Goal: Check status

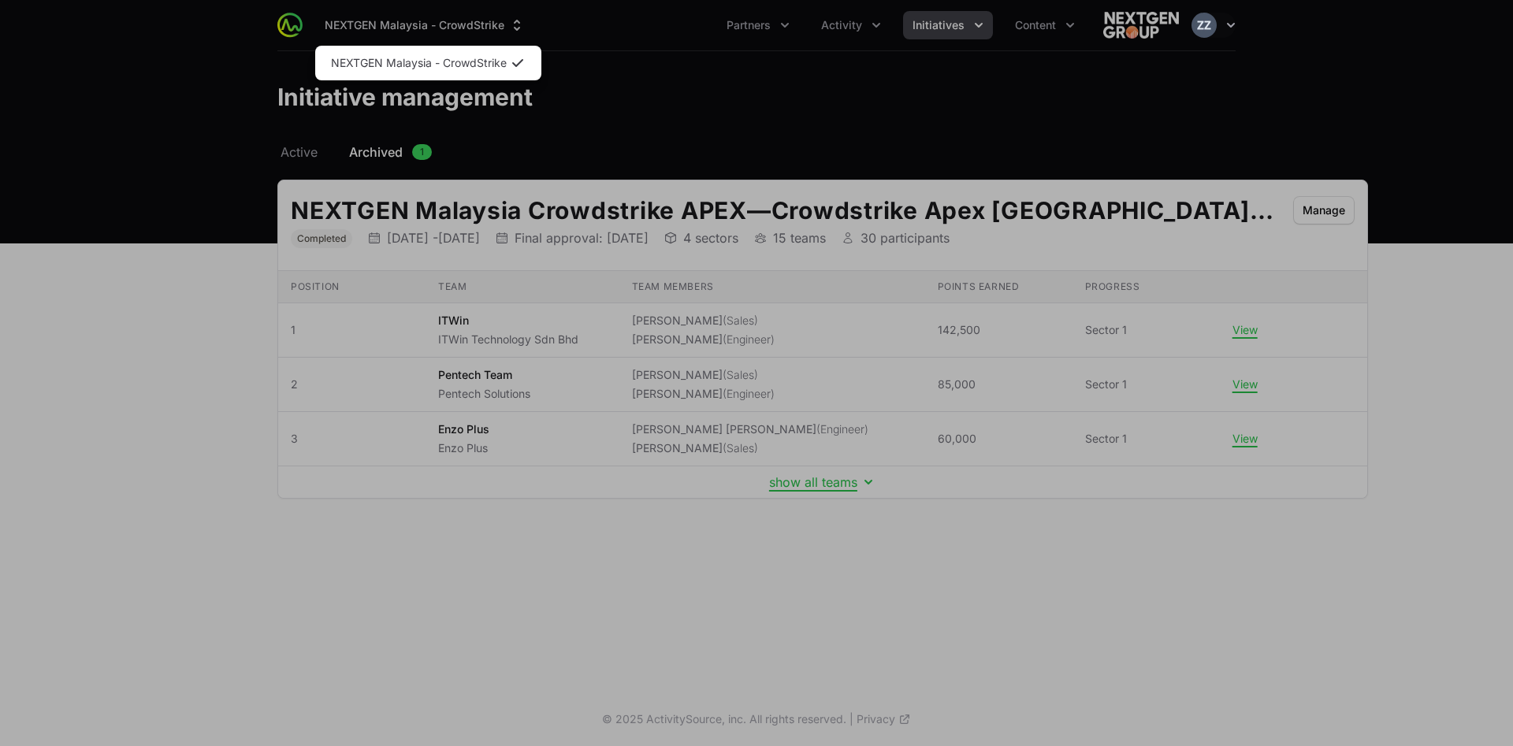
click at [678, 61] on div "Supplier switch menu" at bounding box center [756, 373] width 1513 height 746
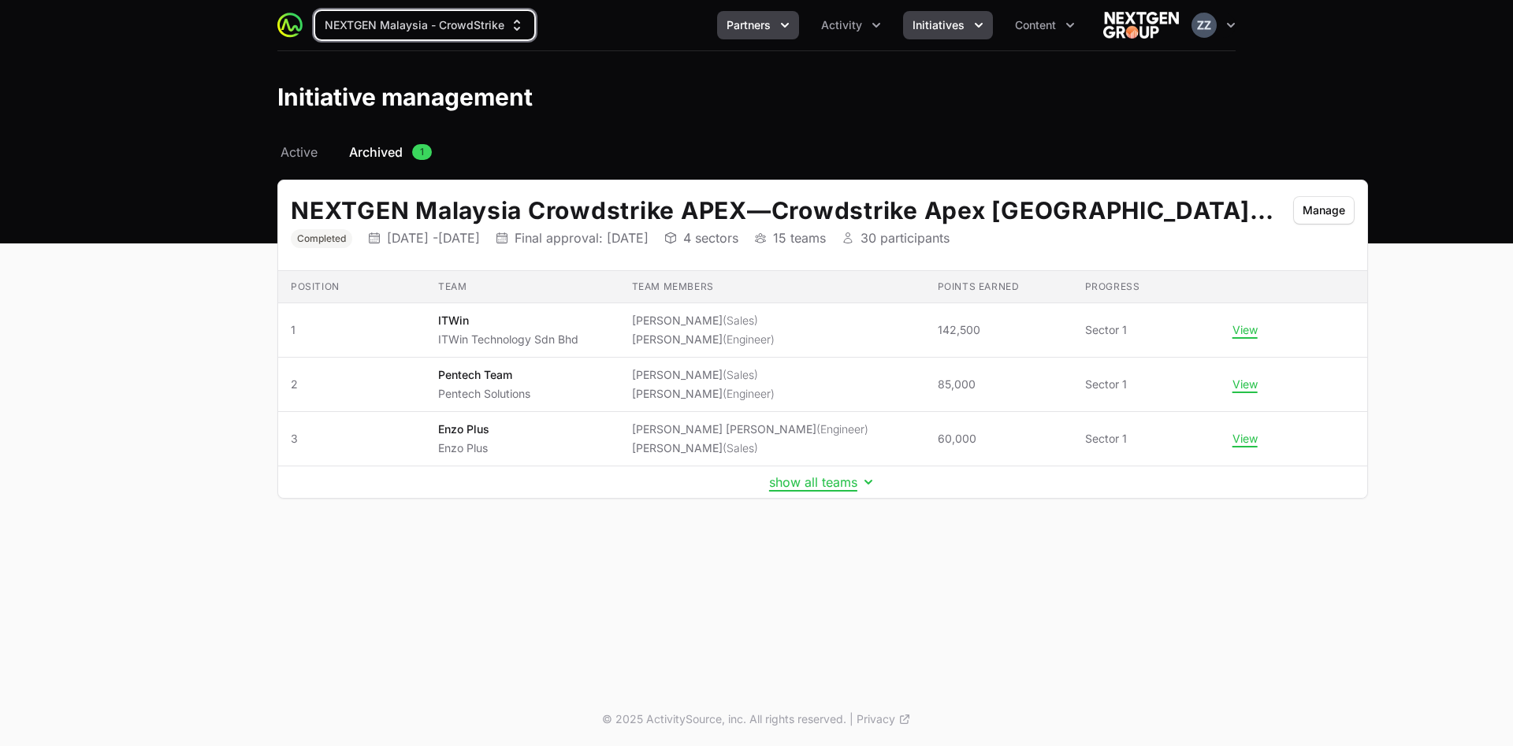
click at [757, 21] on span "Partners" at bounding box center [749, 25] width 44 height 16
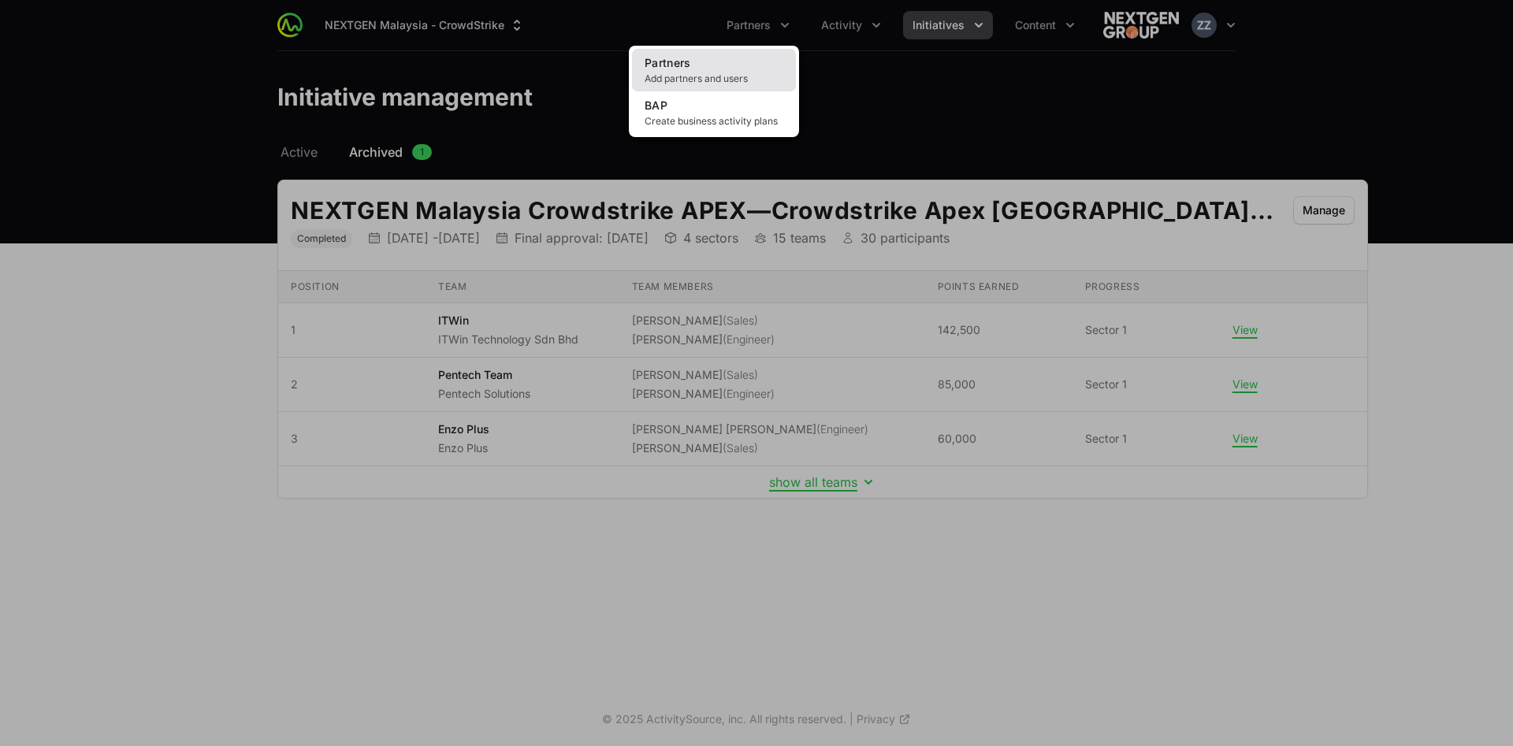
click at [724, 76] on span "Add partners and users" at bounding box center [714, 79] width 139 height 13
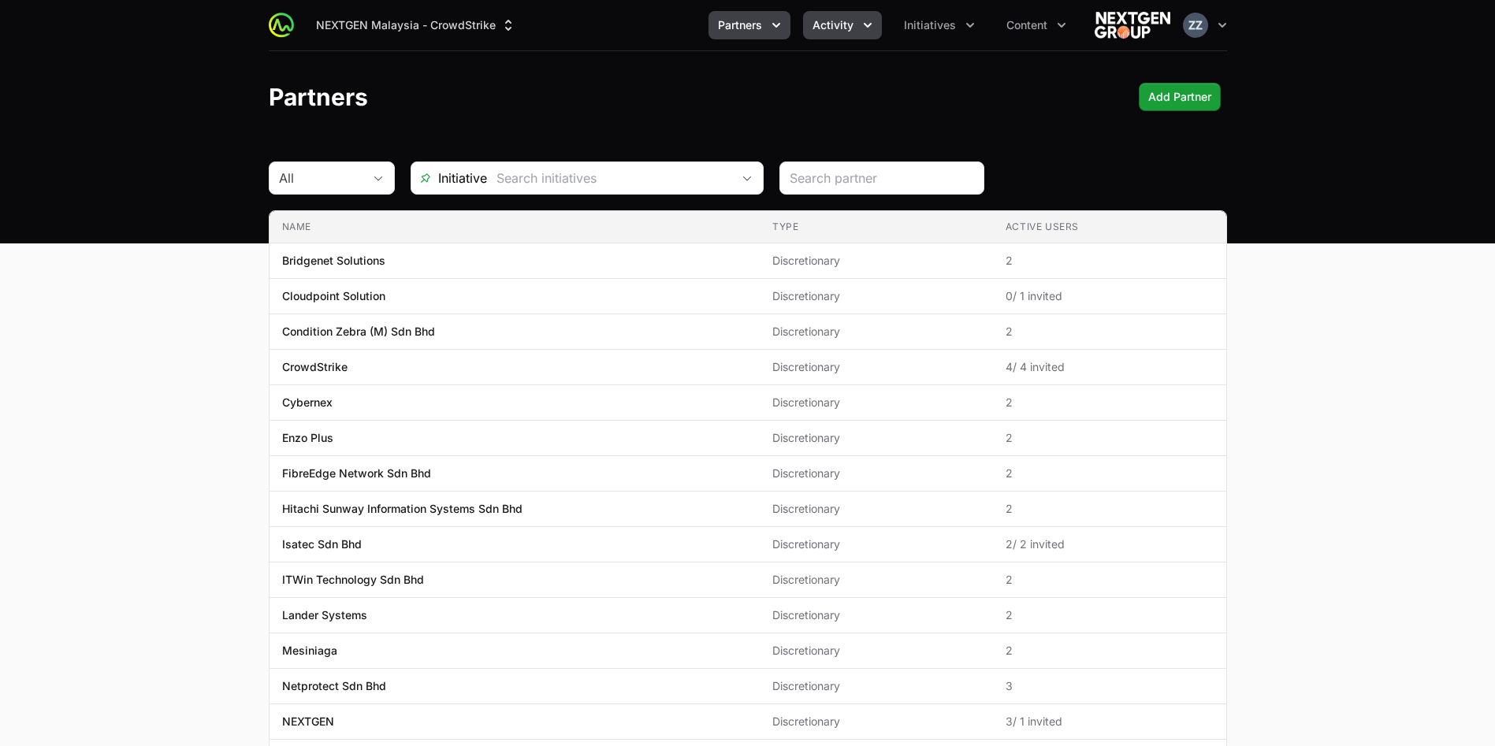
click at [840, 17] on span "Activity" at bounding box center [833, 25] width 41 height 16
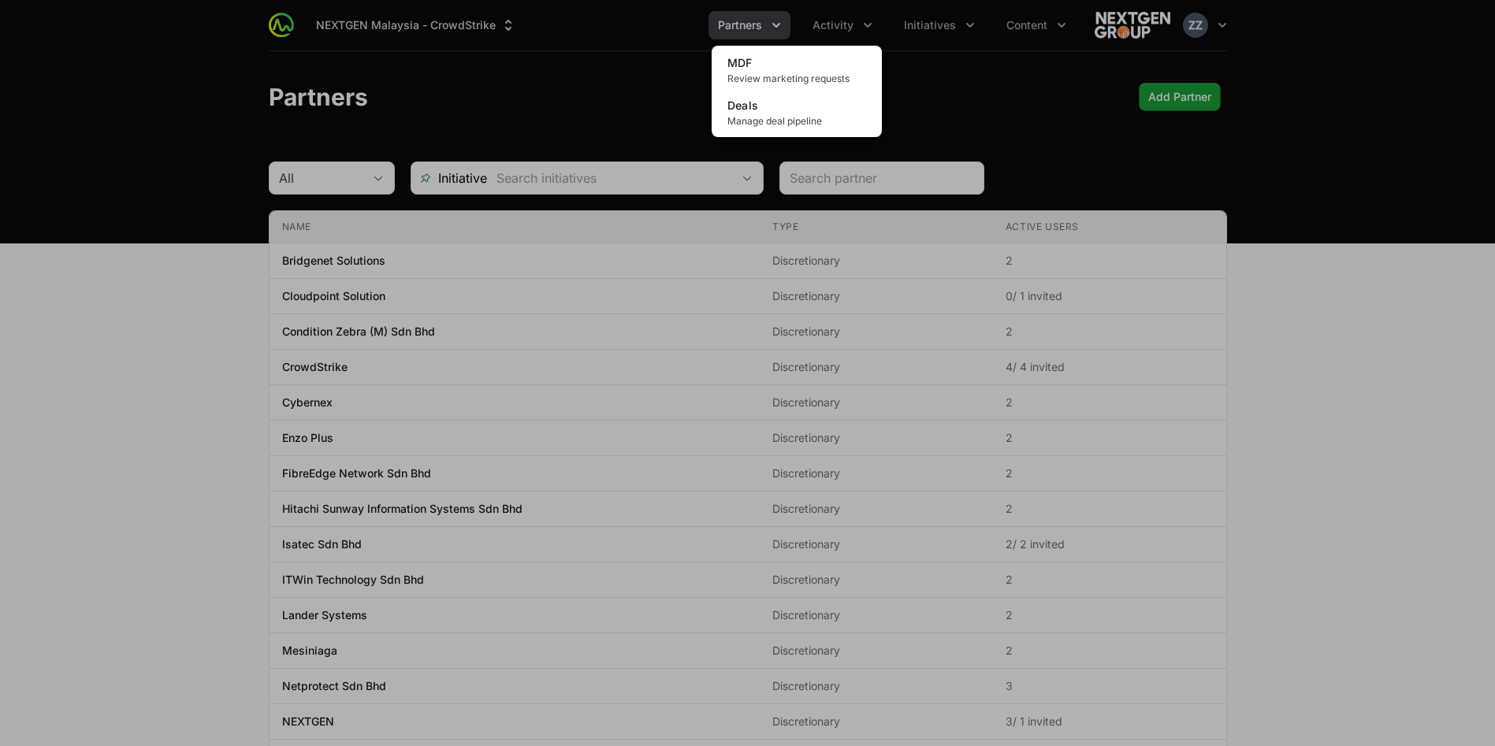
click at [943, 34] on div "Activity menu" at bounding box center [747, 373] width 1495 height 746
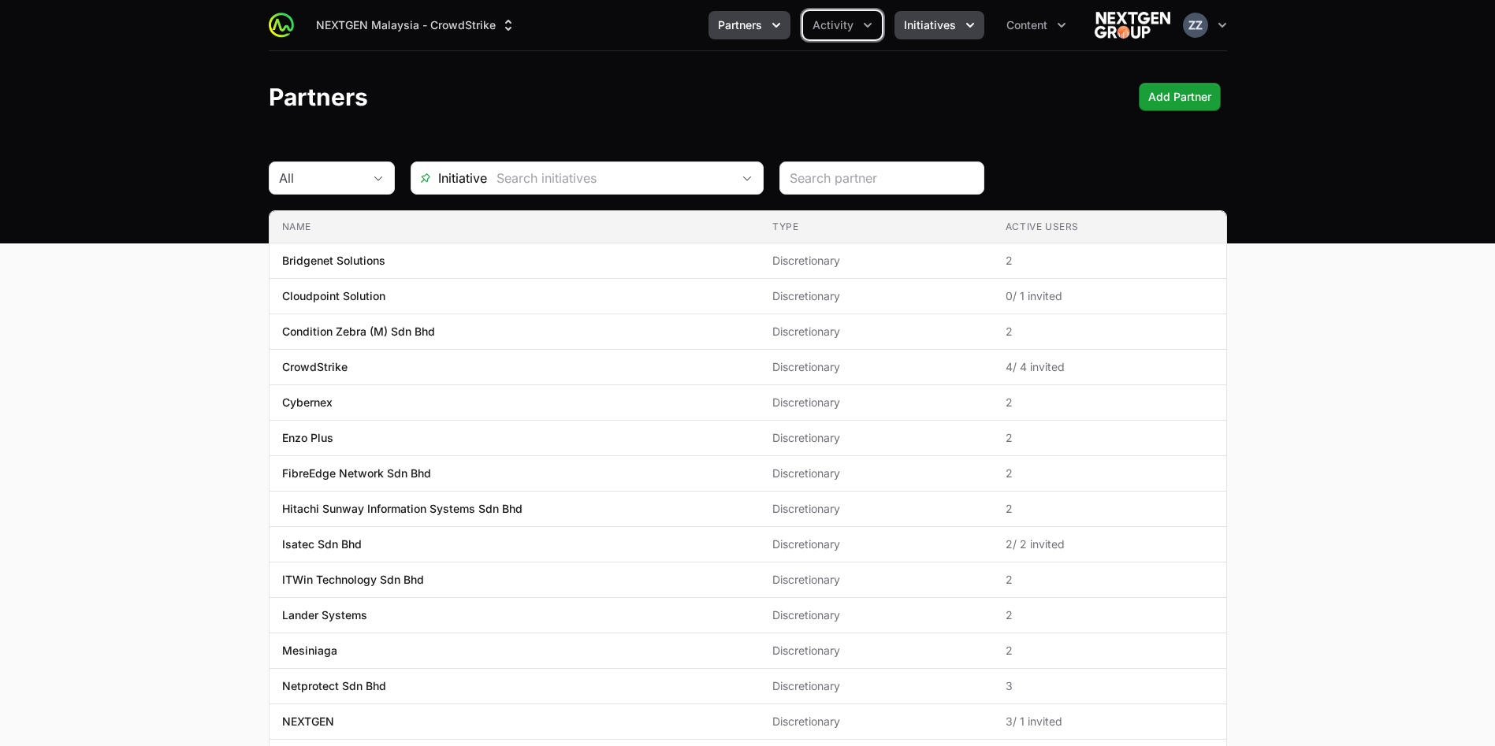
click at [943, 27] on span "Initiatives" at bounding box center [930, 25] width 52 height 16
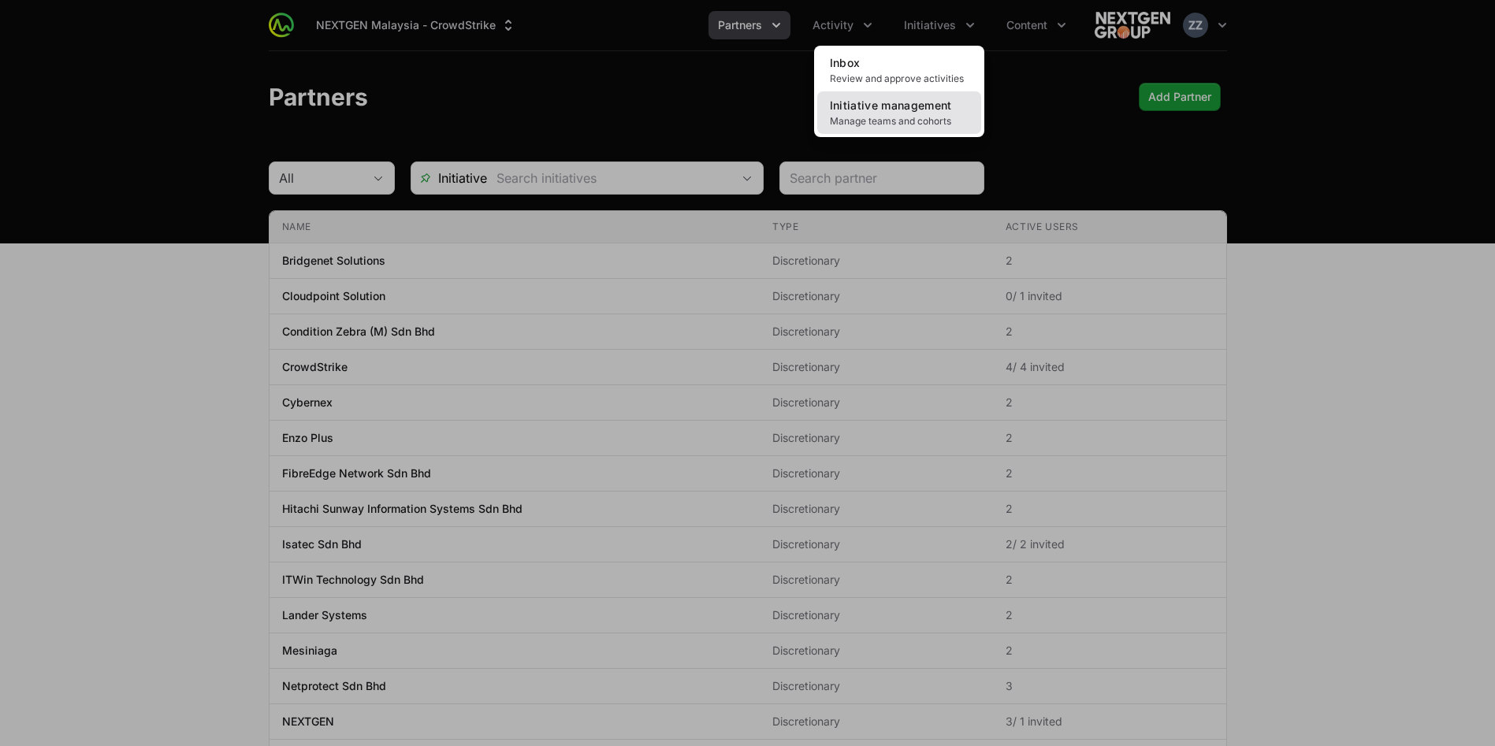
click at [924, 111] on span "Initiative management" at bounding box center [891, 105] width 122 height 13
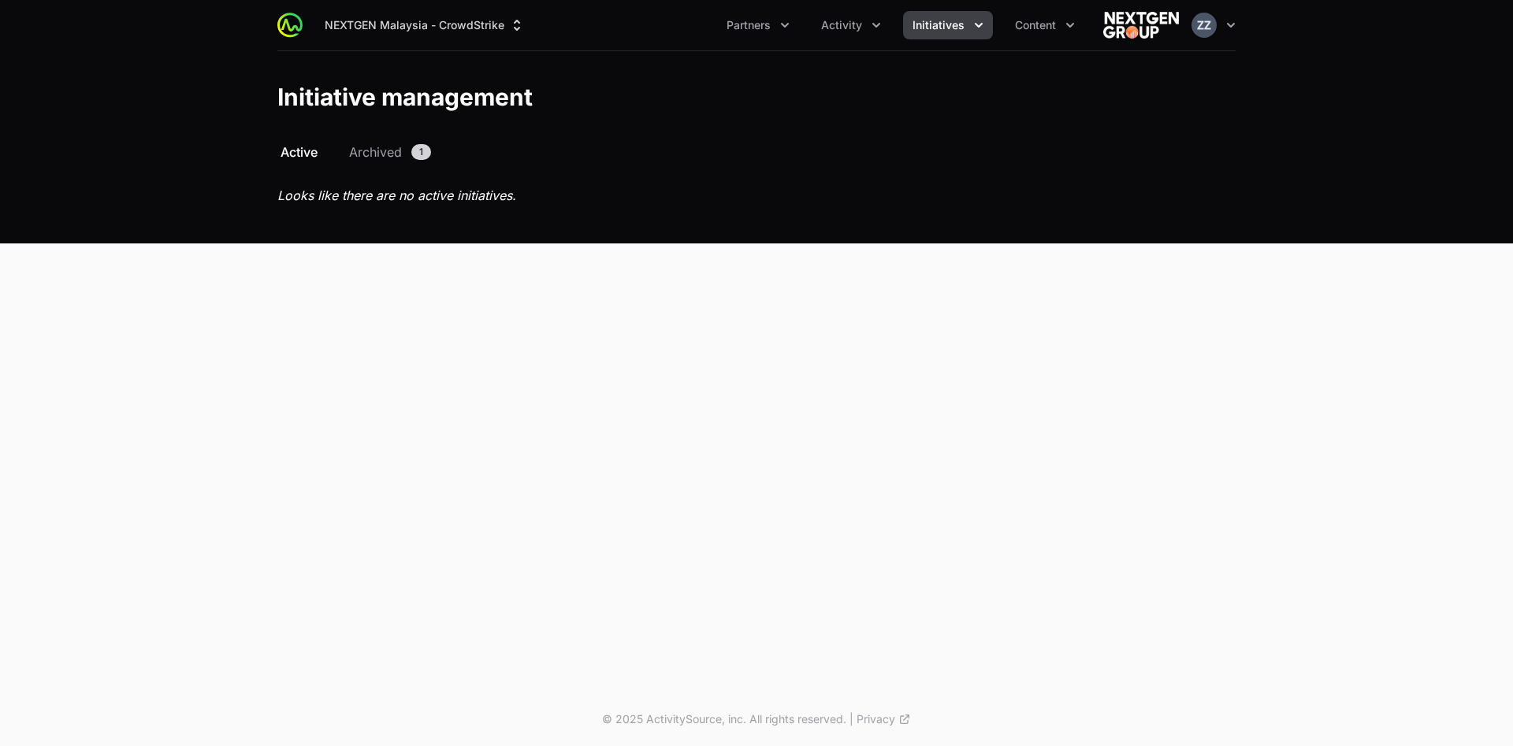
click at [959, 32] on span "Initiatives" at bounding box center [939, 25] width 52 height 16
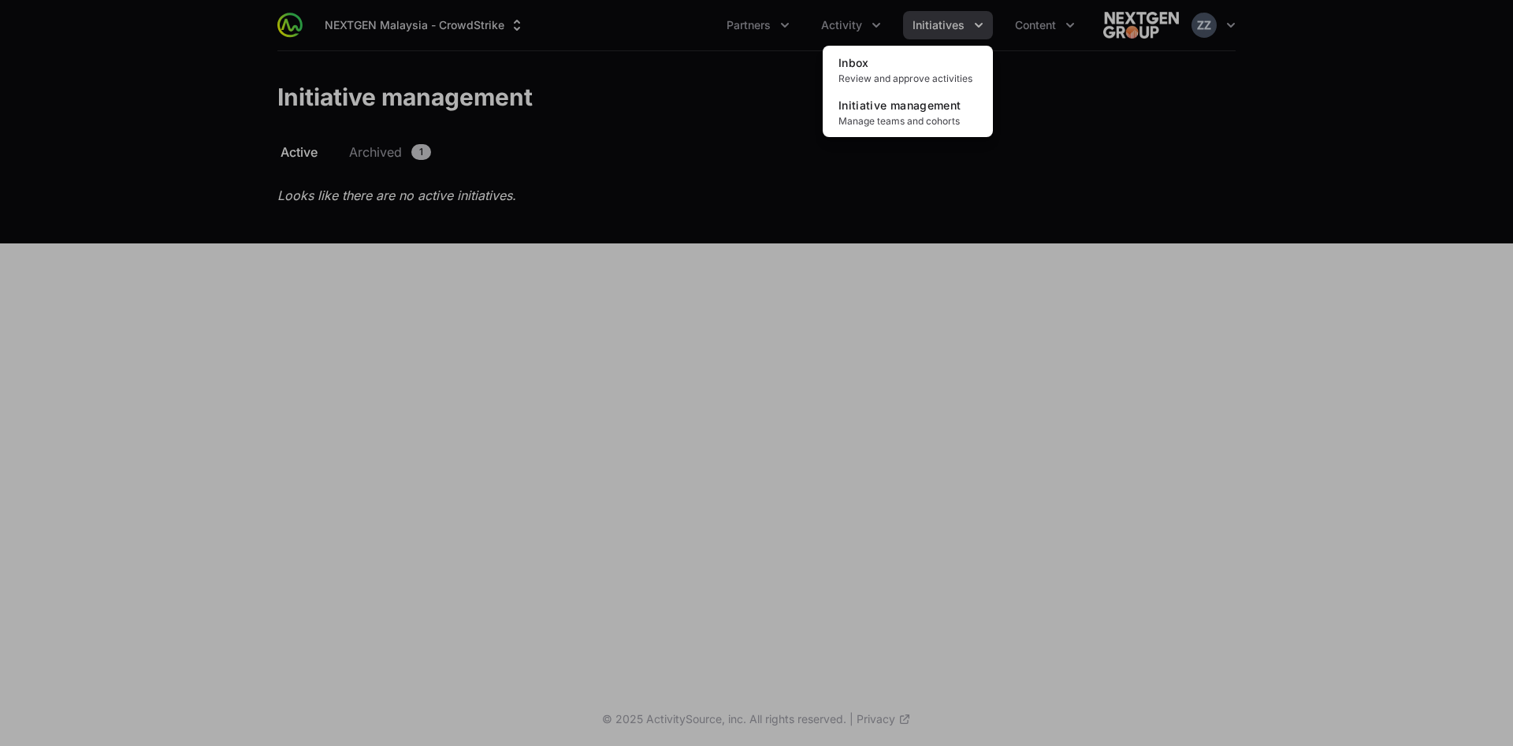
click at [383, 154] on div "Initiatives menu" at bounding box center [756, 373] width 1513 height 746
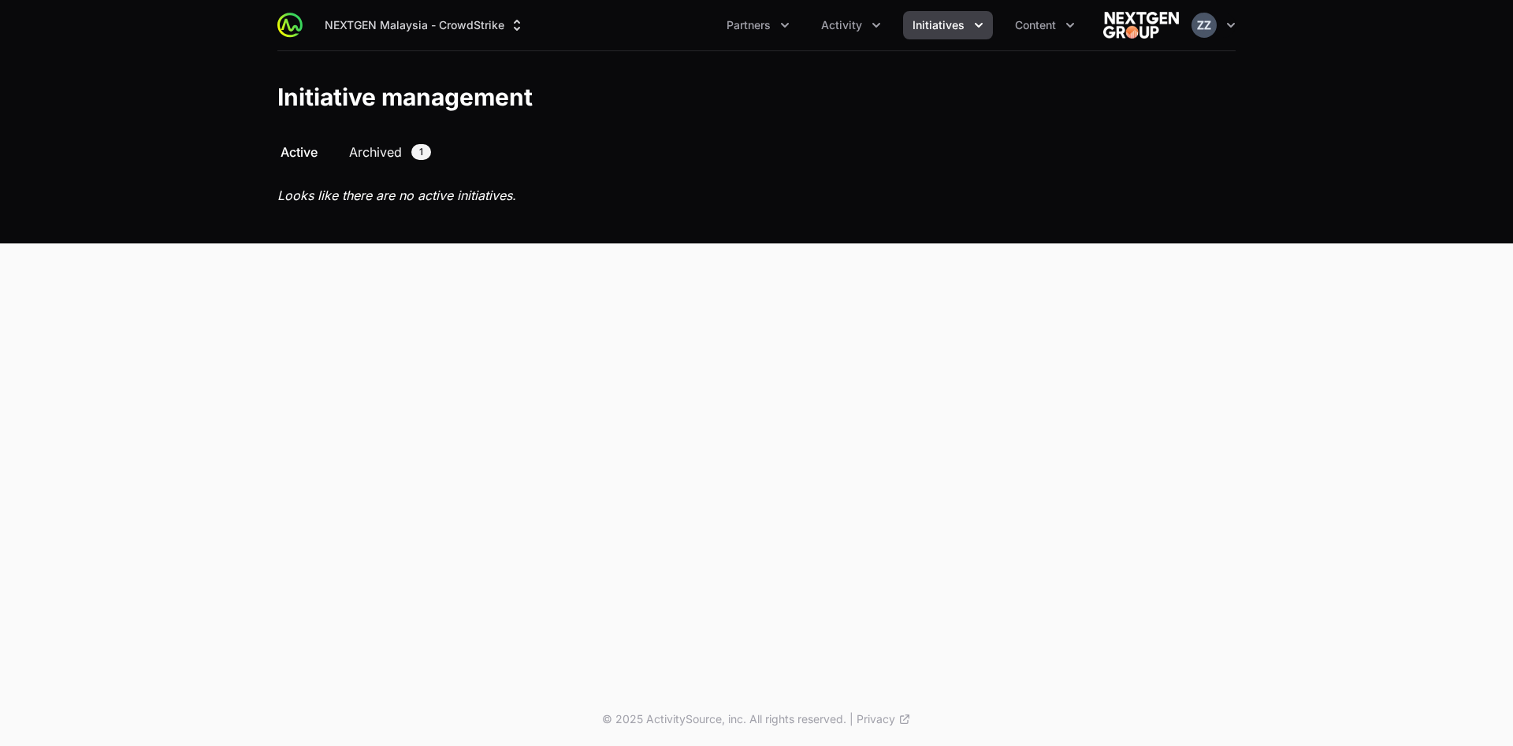
click at [383, 154] on span "Archived" at bounding box center [375, 152] width 53 height 19
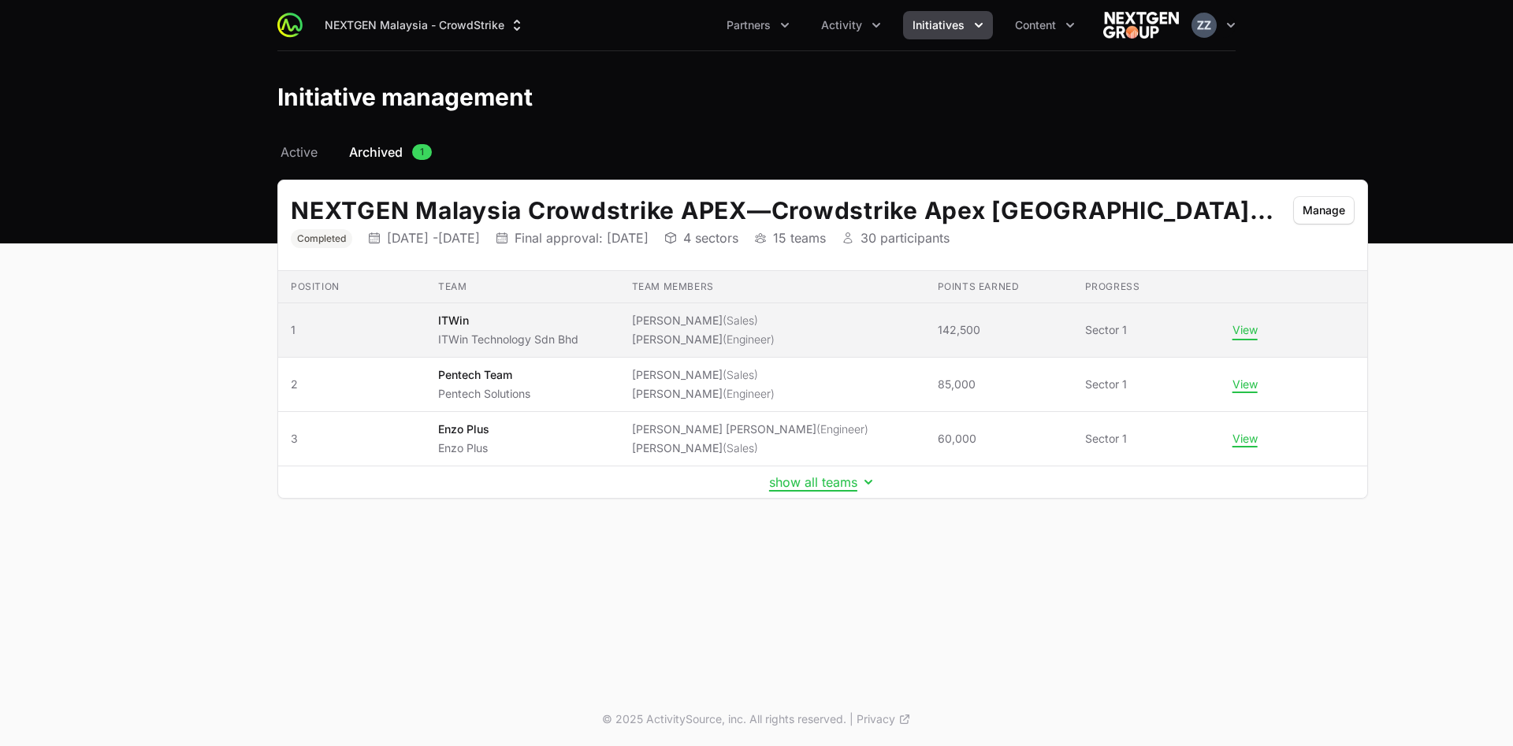
click at [1233, 333] on button "View" at bounding box center [1245, 330] width 25 height 14
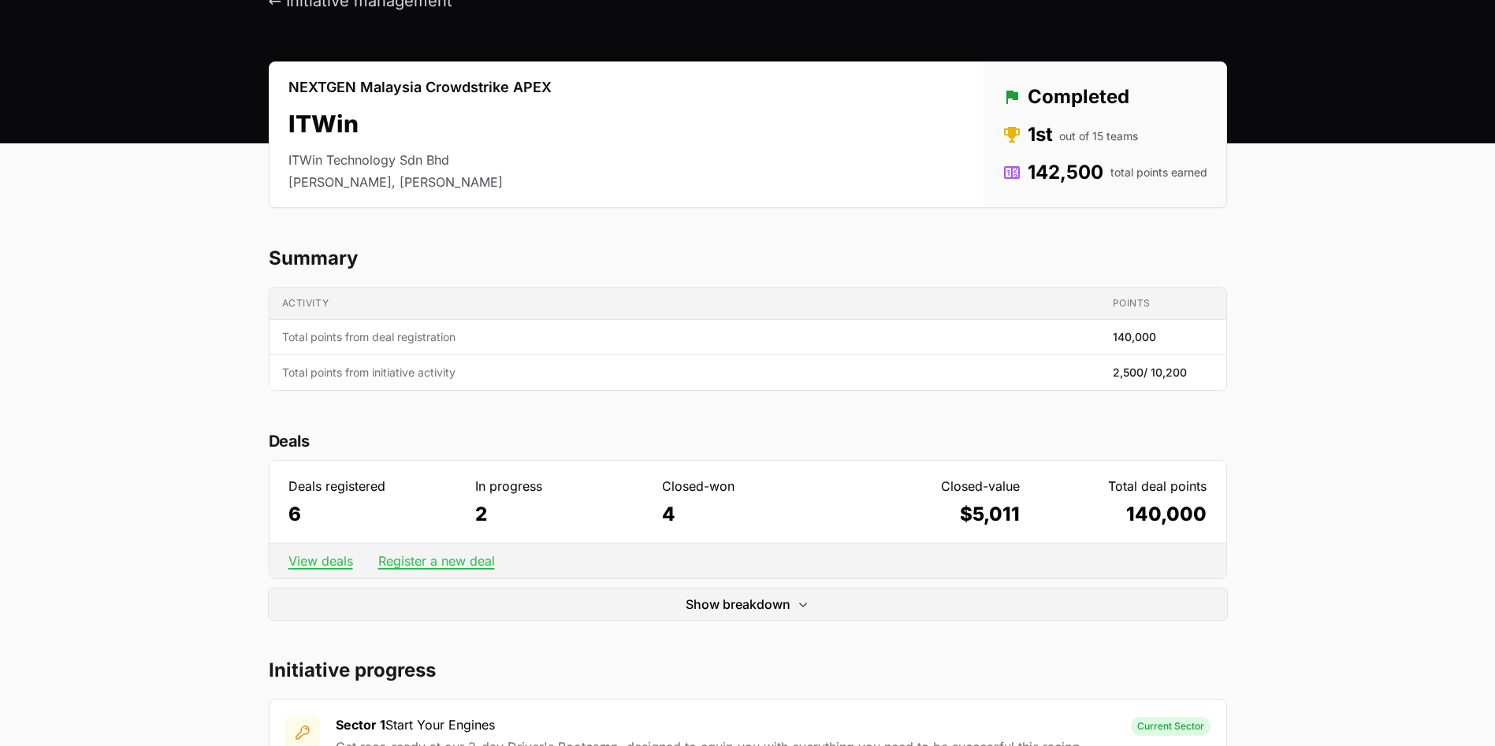
scroll to position [355, 0]
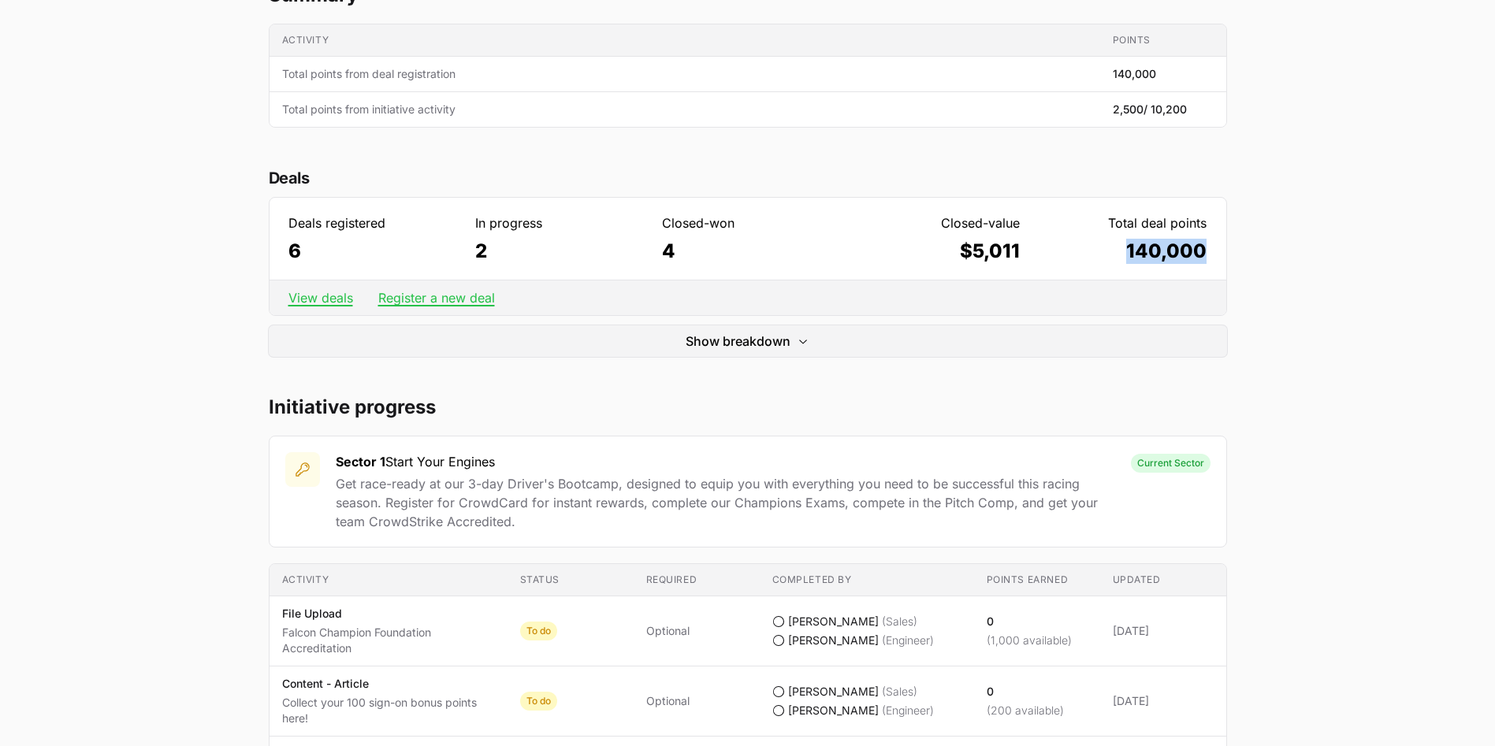
drag, startPoint x: 1127, startPoint y: 255, endPoint x: 1203, endPoint y: 256, distance: 76.5
click at [1203, 256] on dd "140,000" at bounding box center [1121, 251] width 171 height 25
click at [1020, 273] on dl "Deals registered 6 In progress 2 Closed-won 4 Closed-value $5,011 Total deal po…" at bounding box center [748, 239] width 957 height 82
drag, startPoint x: 952, startPoint y: 255, endPoint x: 1021, endPoint y: 254, distance: 68.6
click at [1021, 254] on dl "Deals registered 6 In progress 2 Closed-won 4 Closed-value $5,011 Total deal po…" at bounding box center [748, 239] width 957 height 82
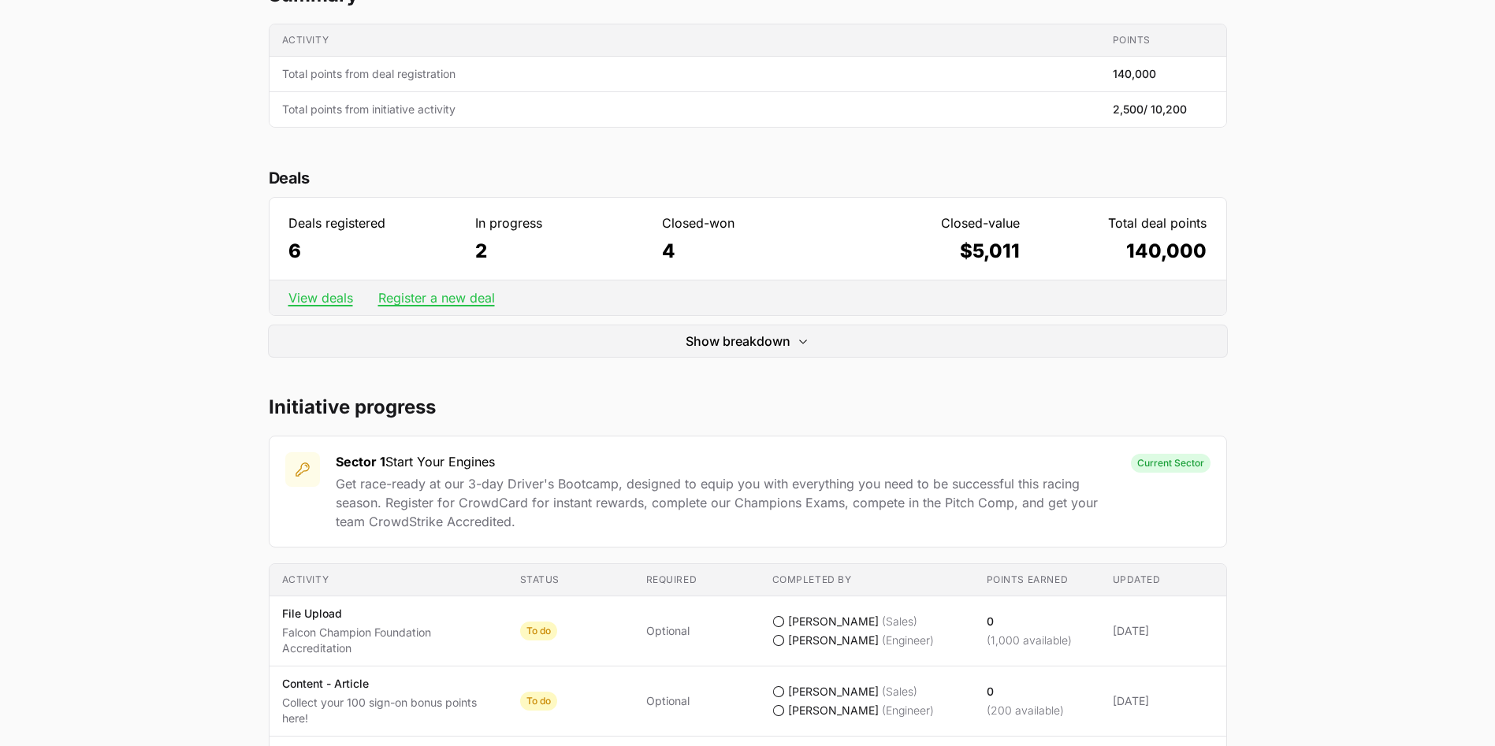
click at [928, 288] on div "View deals Register a new deal" at bounding box center [748, 297] width 957 height 35
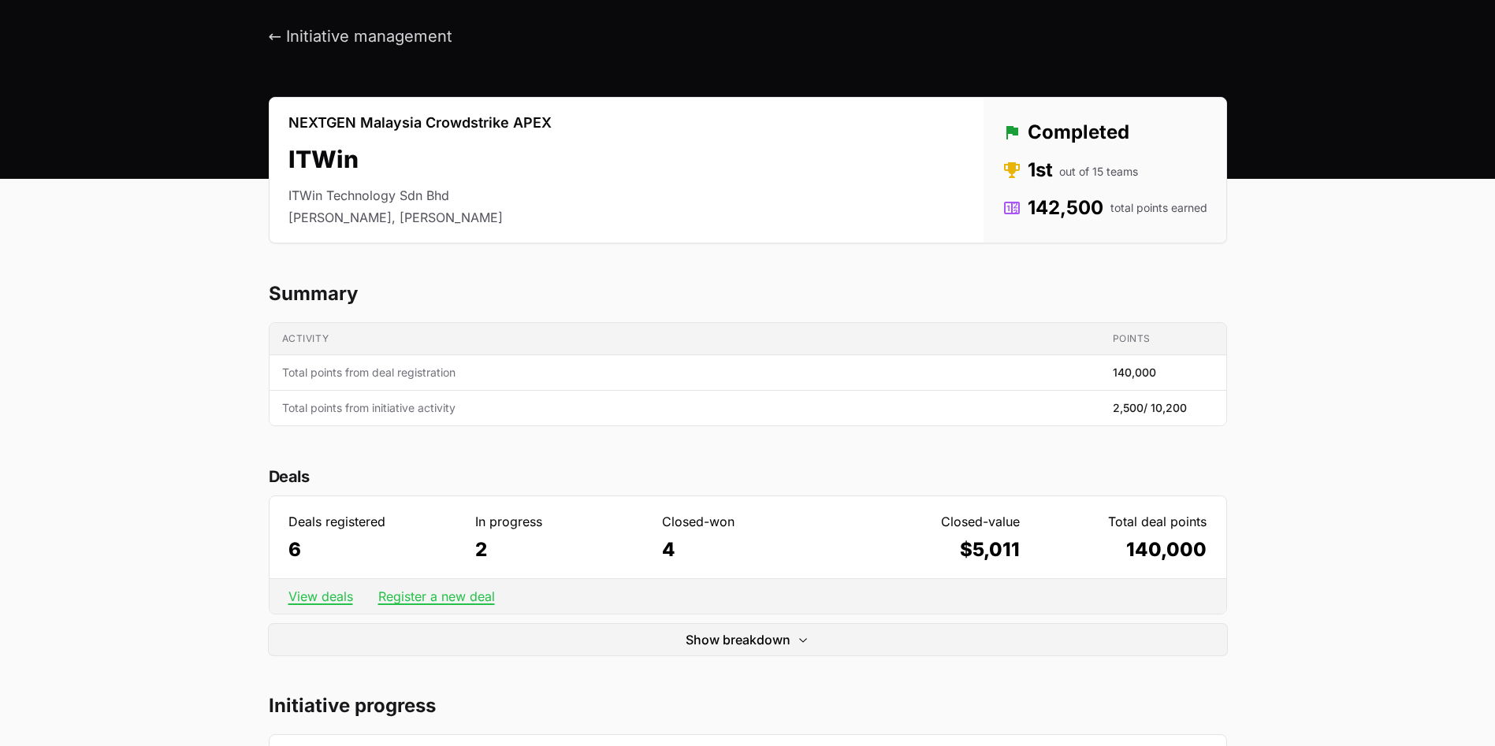
scroll to position [0, 0]
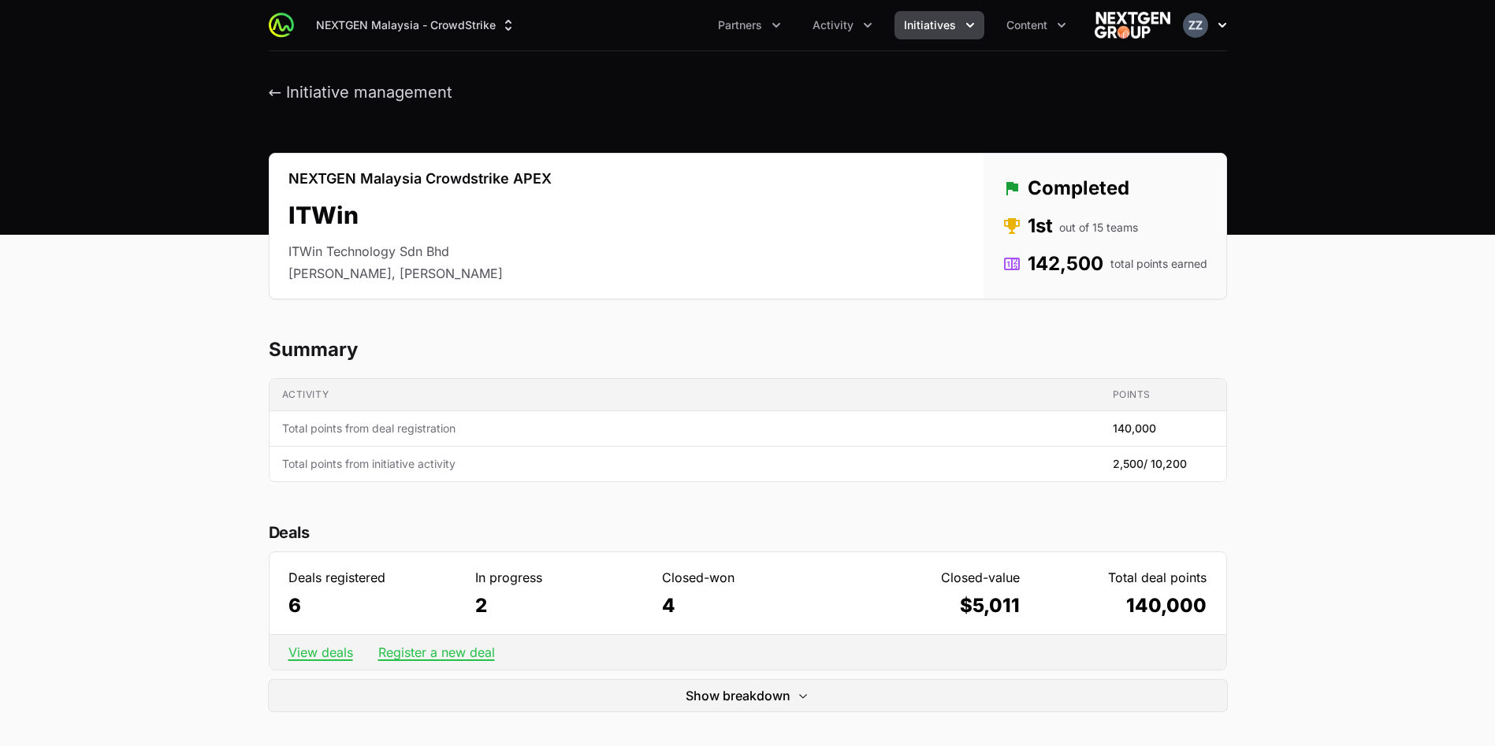
click at [1192, 17] on img "button" at bounding box center [1195, 25] width 25 height 25
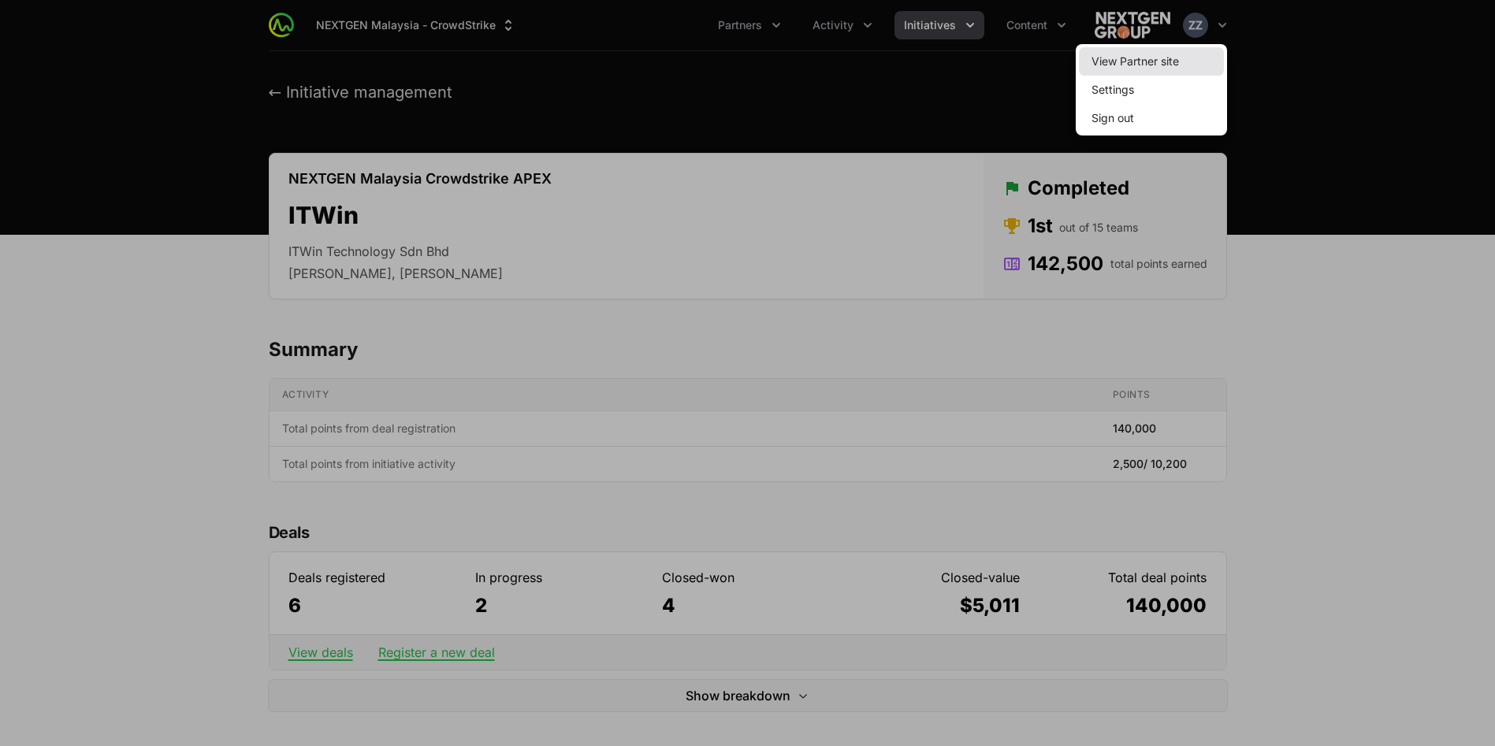
click at [1170, 64] on link "View Partner site" at bounding box center [1151, 61] width 145 height 28
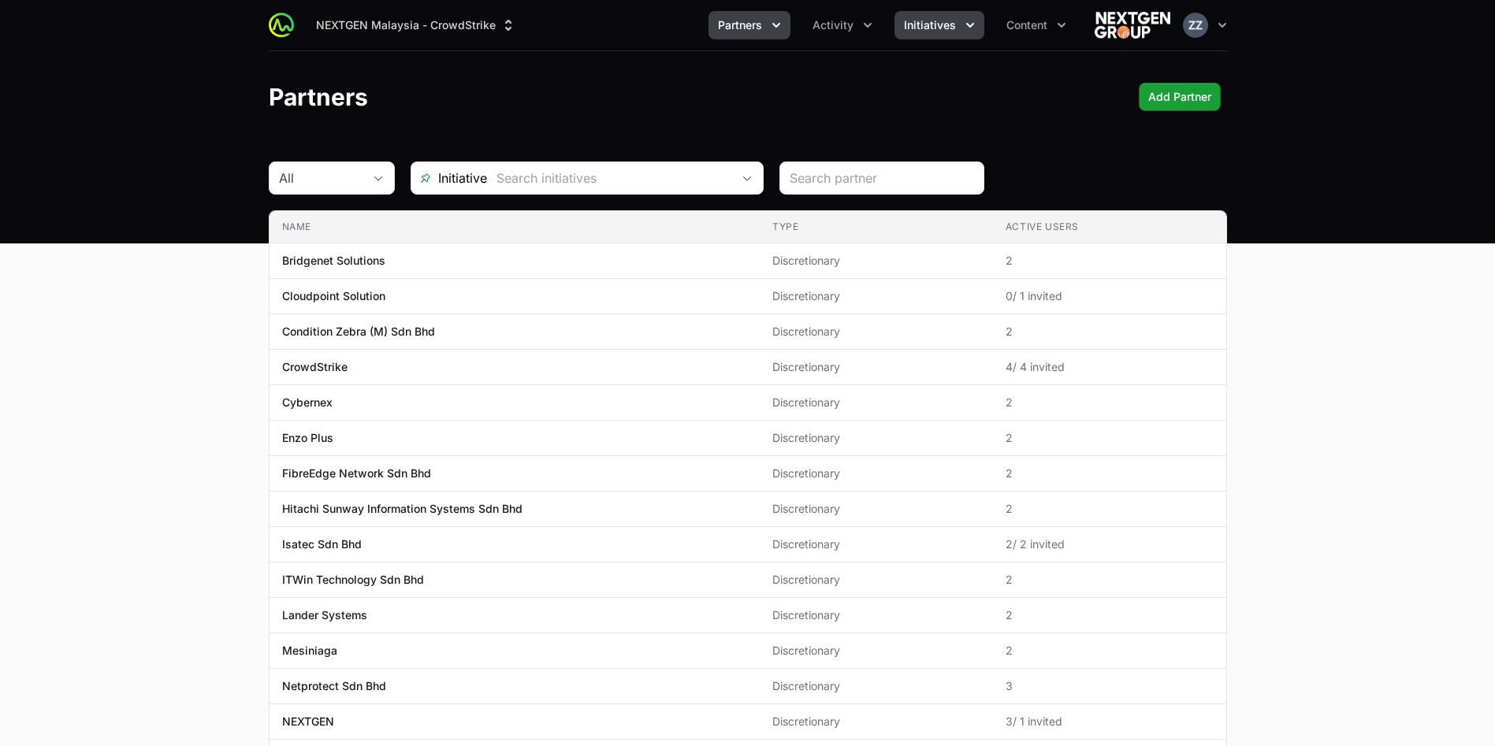
click at [958, 18] on button "Initiatives" at bounding box center [940, 25] width 90 height 28
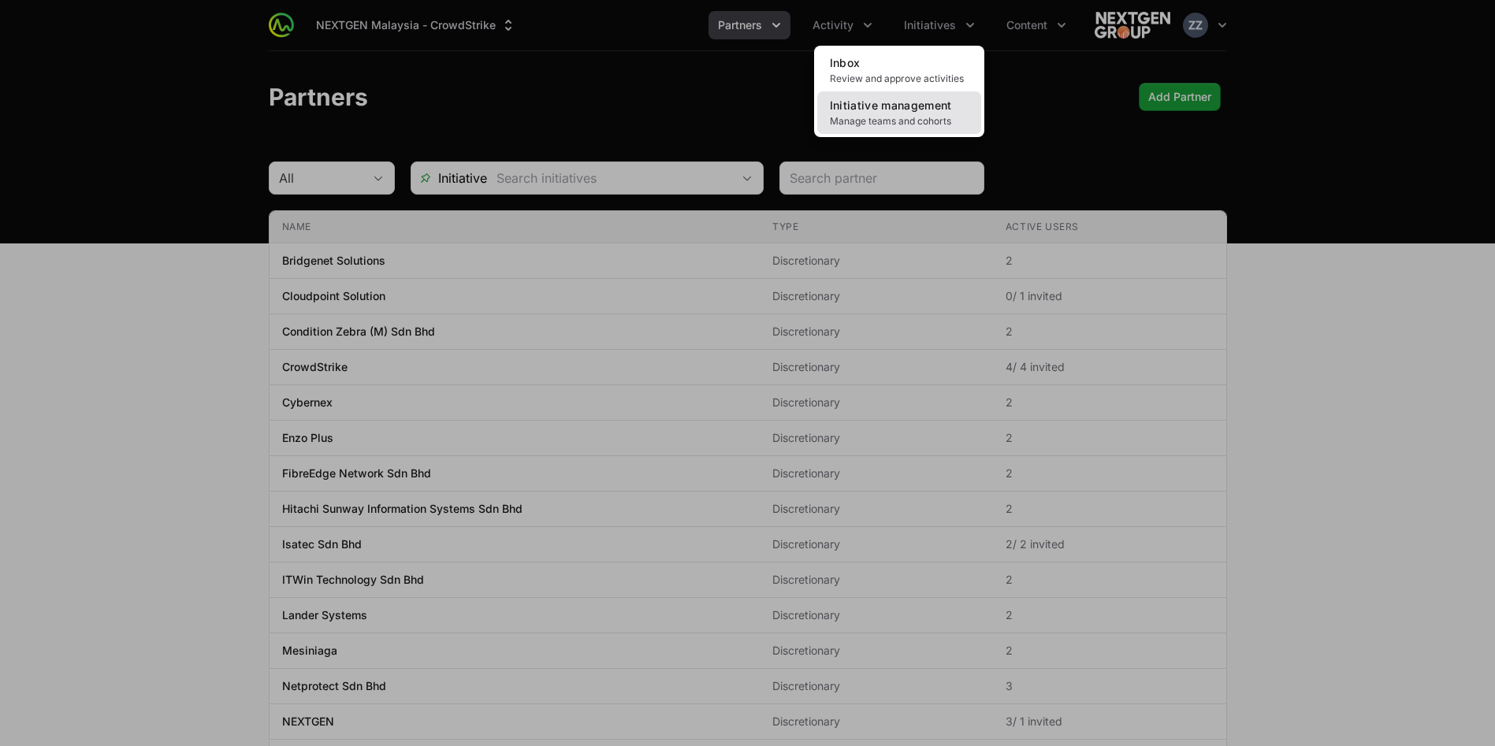
click at [938, 107] on span "Initiative management" at bounding box center [891, 105] width 122 height 13
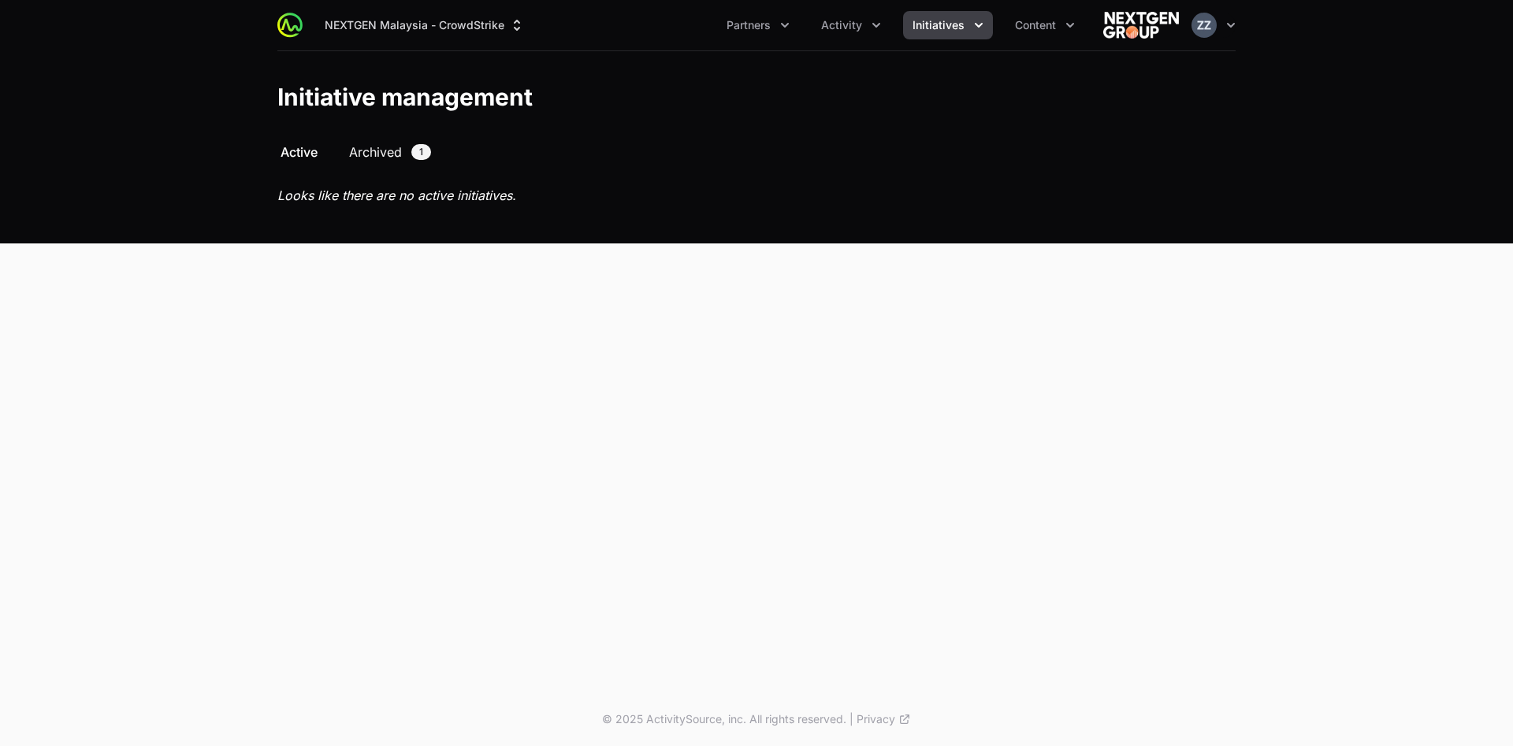
click at [375, 151] on span "Archived" at bounding box center [375, 152] width 53 height 19
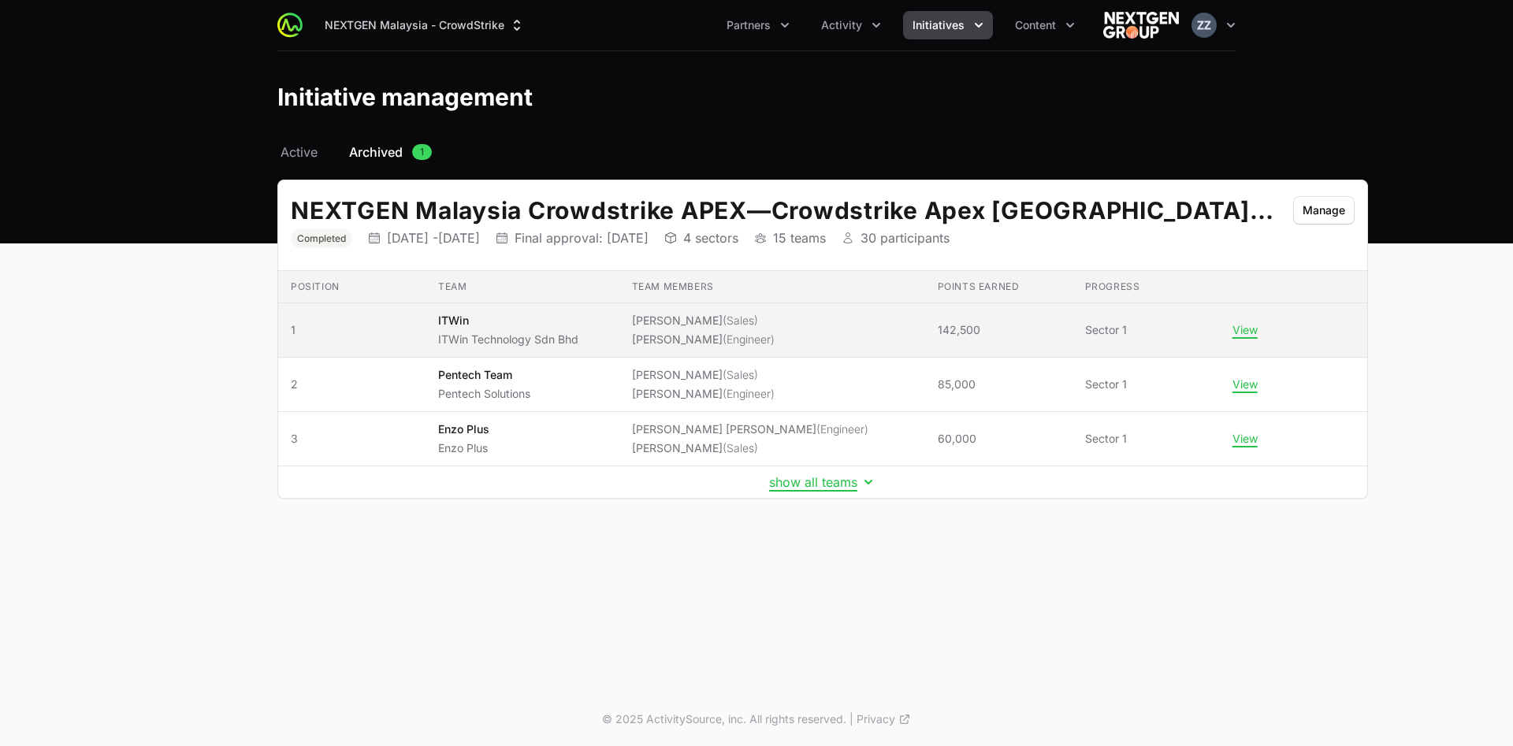
click at [1220, 338] on td "View" at bounding box center [1293, 330] width 147 height 54
click at [1233, 332] on button "View" at bounding box center [1245, 330] width 25 height 14
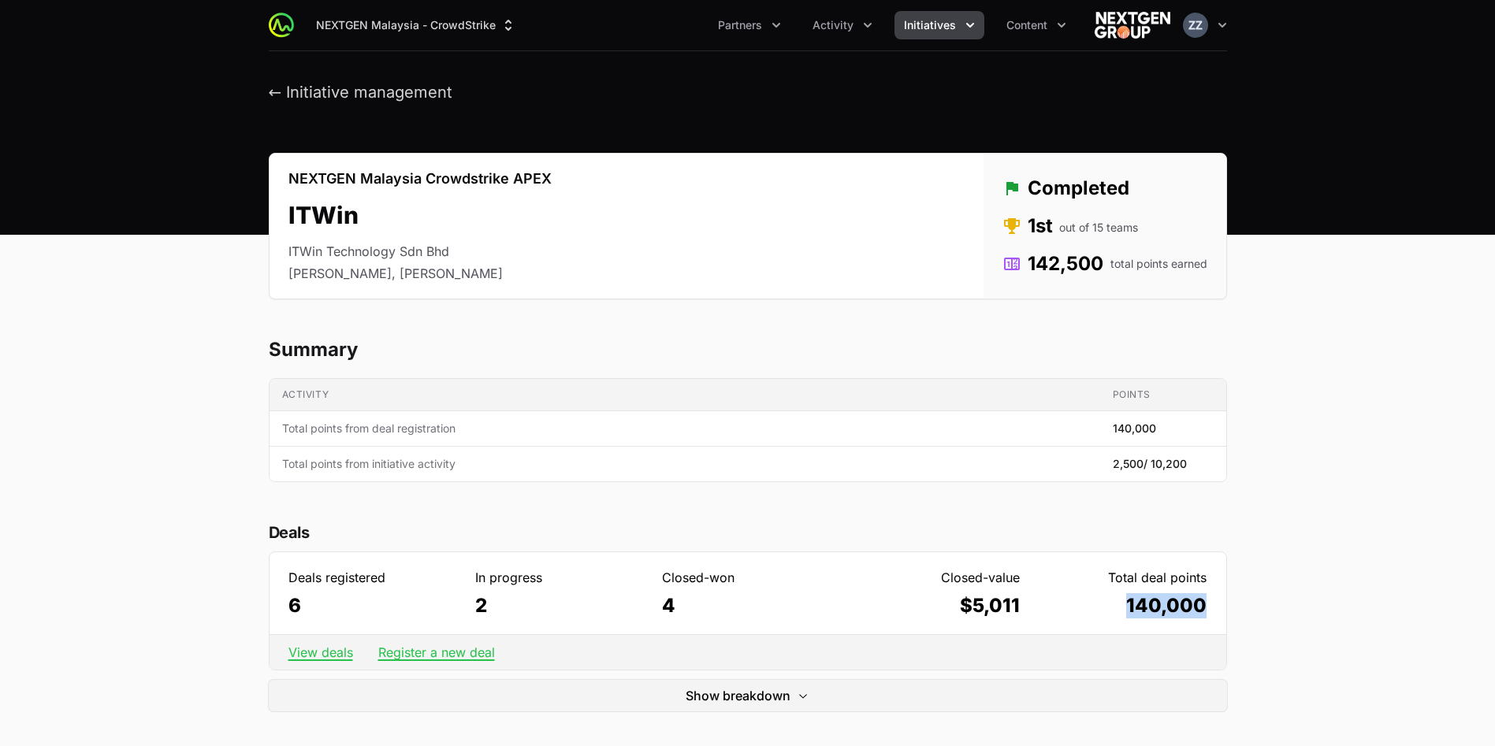
drag, startPoint x: 1126, startPoint y: 604, endPoint x: 1207, endPoint y: 601, distance: 81.2
click at [1207, 601] on dl "Deals registered 6 In progress 2 Closed-won 4 Closed-value $5,011 Total deal po…" at bounding box center [748, 593] width 957 height 82
drag, startPoint x: 1052, startPoint y: 262, endPoint x: 1116, endPoint y: 267, distance: 64.0
click at [1105, 265] on dd "142,500 total points earned" at bounding box center [1104, 263] width 205 height 25
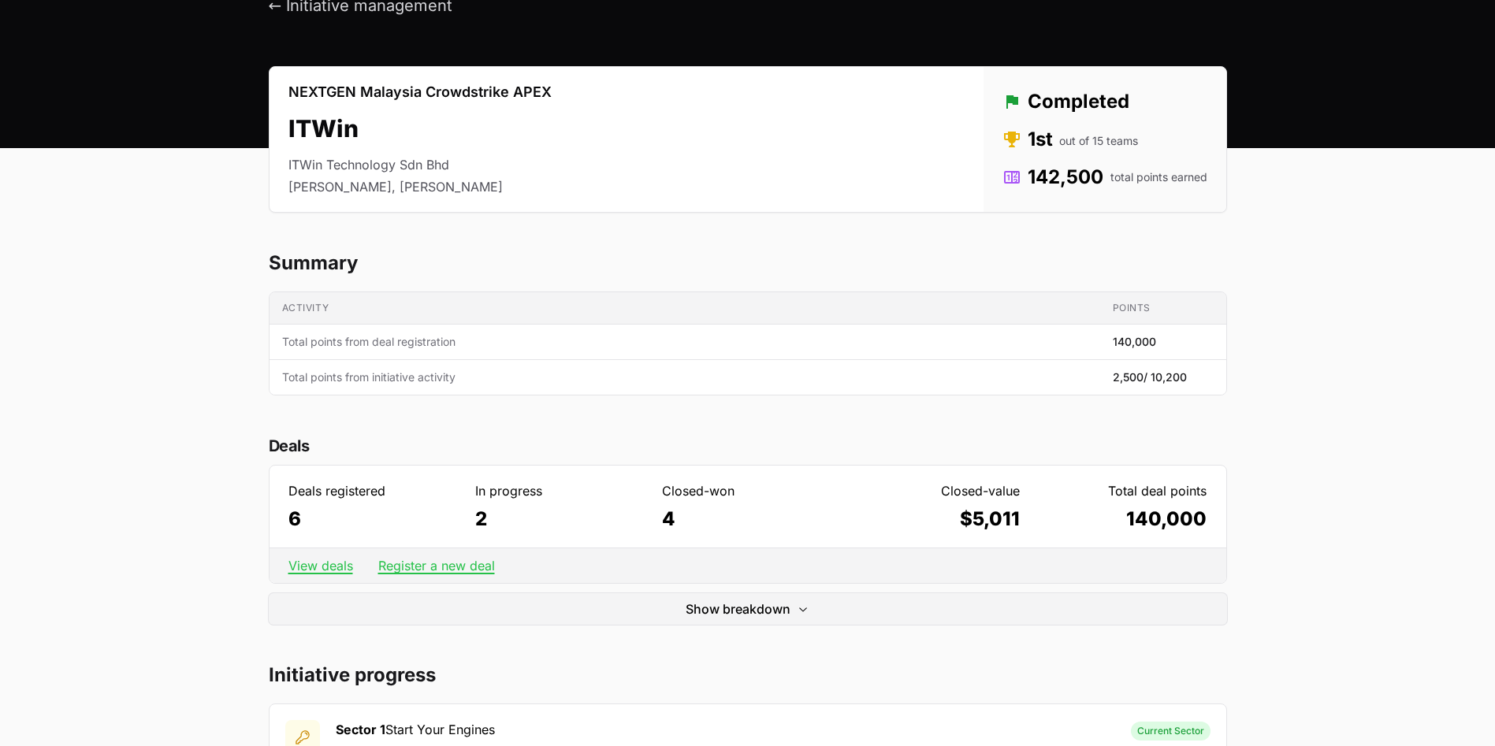
scroll to position [118, 0]
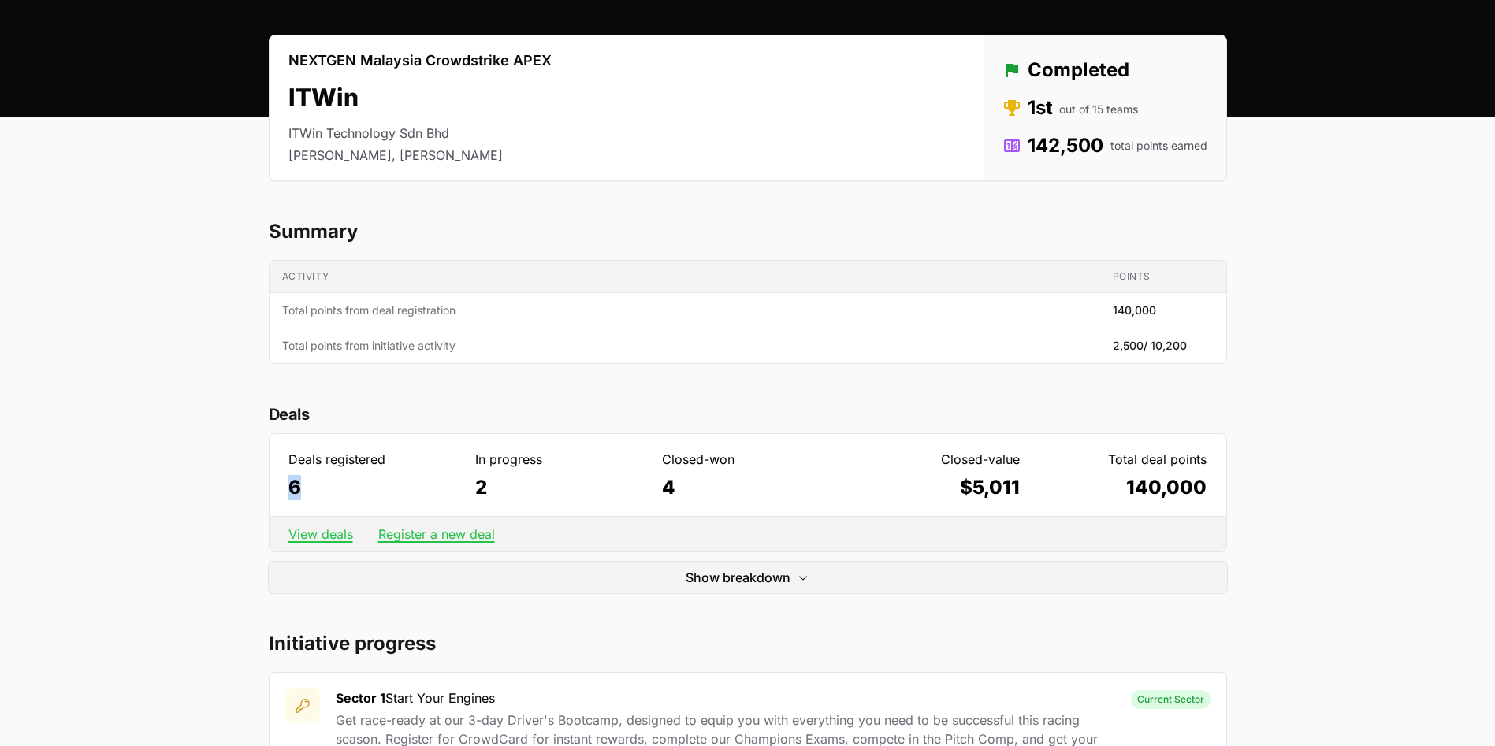
click at [315, 496] on dl "Deals registered 6 In progress 2 Closed-won 4 Closed-value $5,011 Total deal po…" at bounding box center [748, 475] width 957 height 82
drag, startPoint x: 280, startPoint y: 483, endPoint x: 304, endPoint y: 485, distance: 24.5
click at [304, 485] on dl "Deals registered 6 In progress 2 Closed-won 4 Closed-value $5,011 Total deal po…" at bounding box center [748, 475] width 957 height 82
click at [314, 491] on dd "6" at bounding box center [373, 487] width 171 height 25
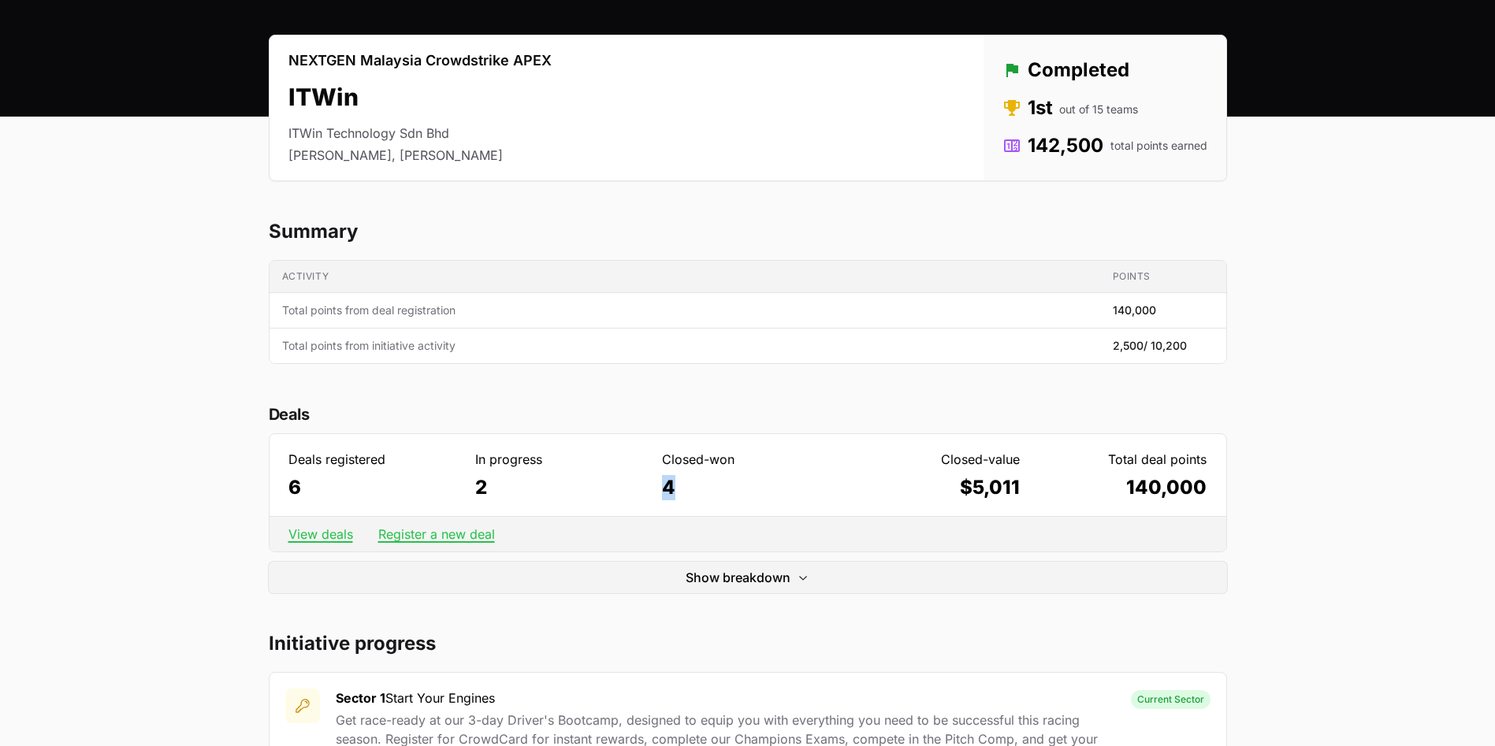
drag, startPoint x: 656, startPoint y: 489, endPoint x: 676, endPoint y: 489, distance: 20.5
click at [676, 489] on dl "Deals registered 6 In progress 2 Closed-won 4 Closed-value $5,011 Total deal po…" at bounding box center [748, 475] width 957 height 82
click at [608, 515] on dl "Deals registered 6 In progress 2 Closed-won 4 Closed-value $5,011 Total deal po…" at bounding box center [748, 475] width 957 height 82
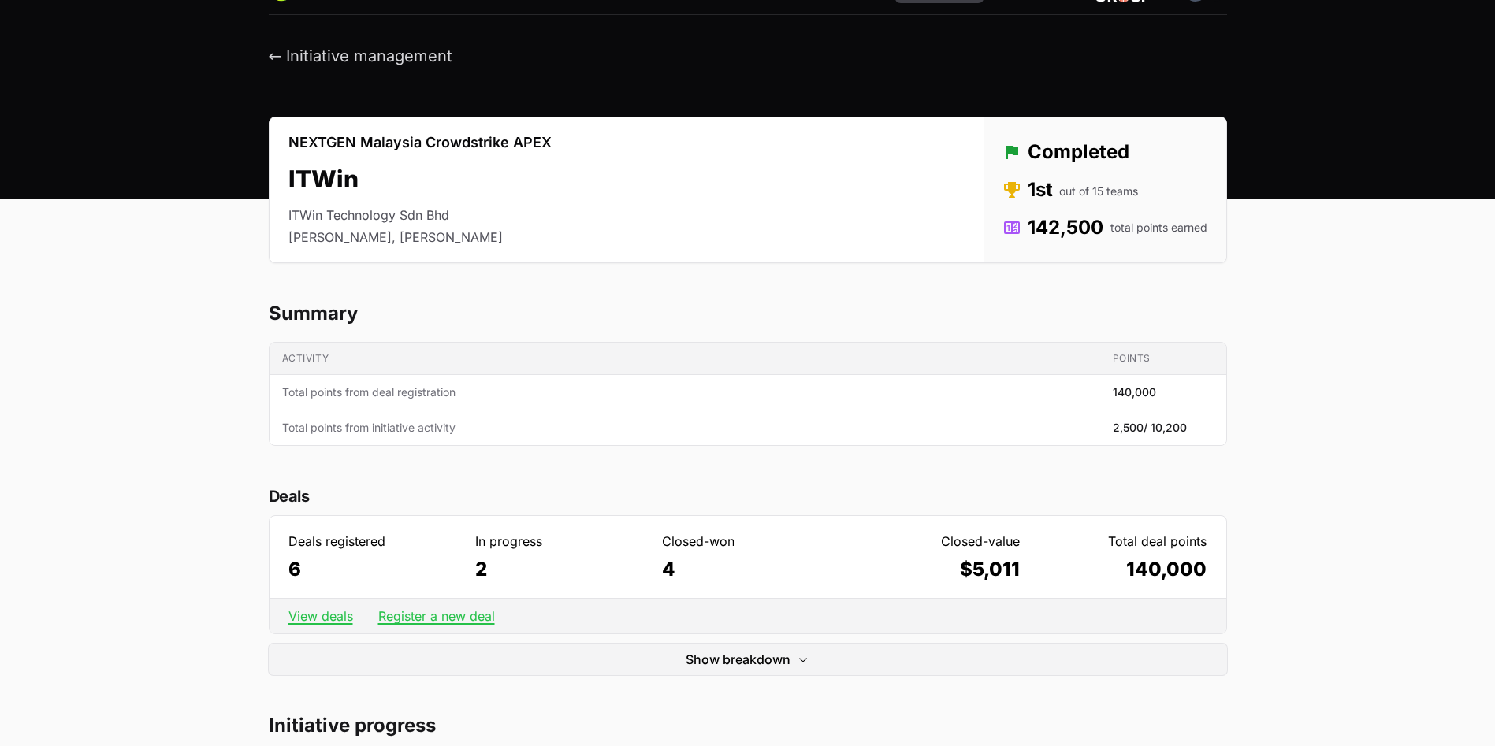
scroll to position [0, 0]
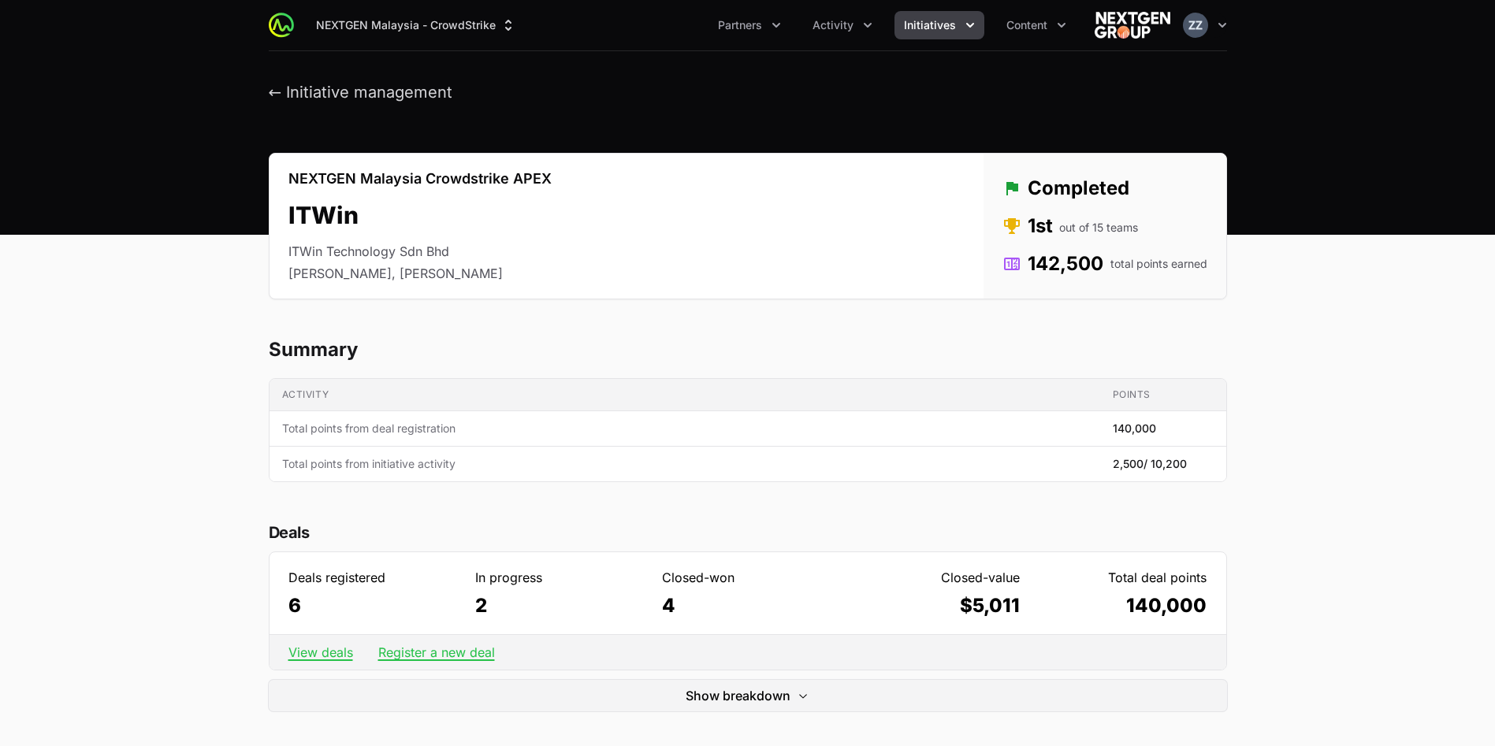
drag, startPoint x: 1027, startPoint y: 191, endPoint x: 1135, endPoint y: 186, distance: 108.1
click at [1136, 186] on dd "Completed" at bounding box center [1104, 188] width 205 height 25
click at [919, 244] on div "NEXTGEN Malaysia Crowdstrike APEX ITWin ITWin Technology Sdn Bhd Cindy Yong, De…" at bounding box center [748, 226] width 958 height 147
drag, startPoint x: 658, startPoint y: 604, endPoint x: 681, endPoint y: 603, distance: 22.9
click at [681, 603] on dl "Deals registered 6 In progress 2 Closed-won 4 Closed-value $5,011 Total deal po…" at bounding box center [748, 593] width 957 height 82
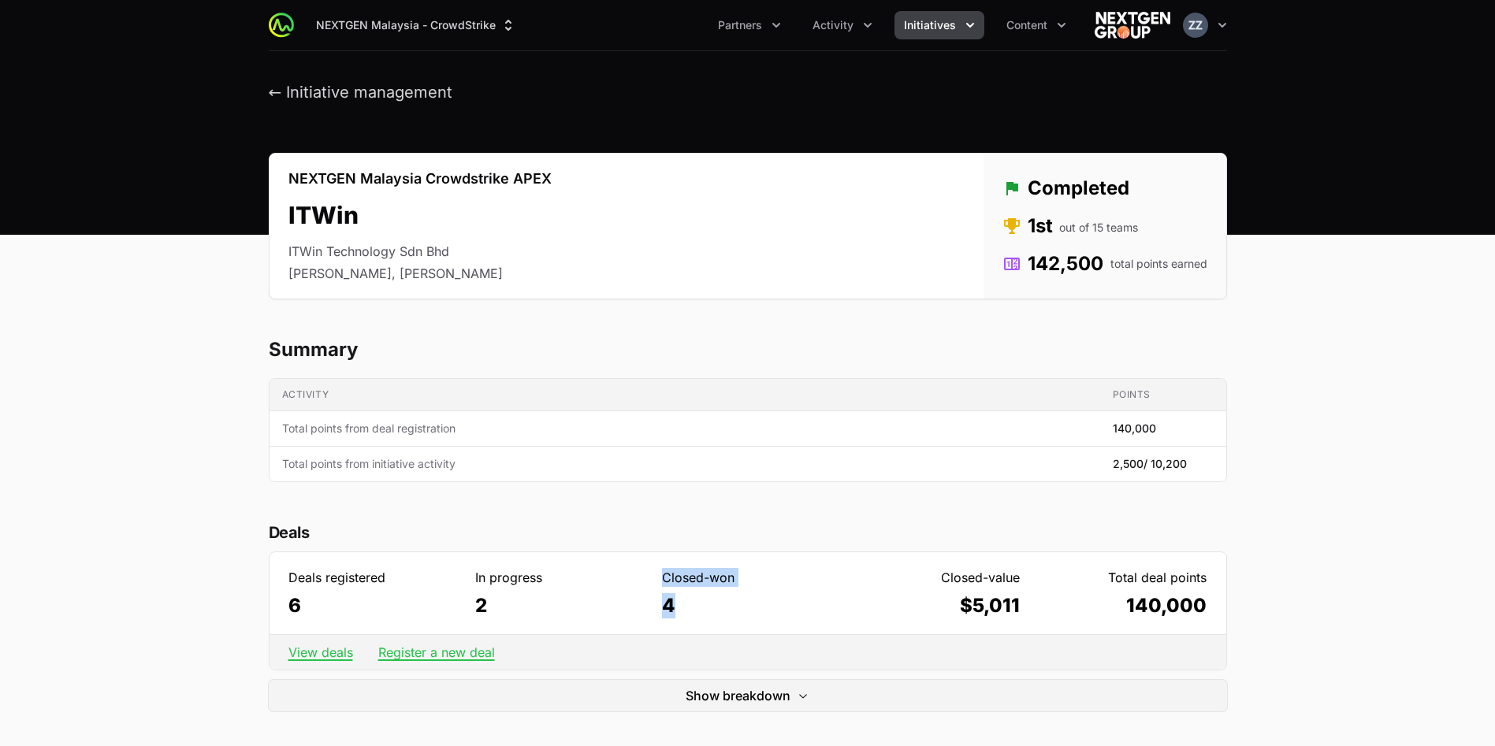
click at [683, 608] on dd "4" at bounding box center [747, 605] width 171 height 25
